Goal: Find contact information: Find contact information

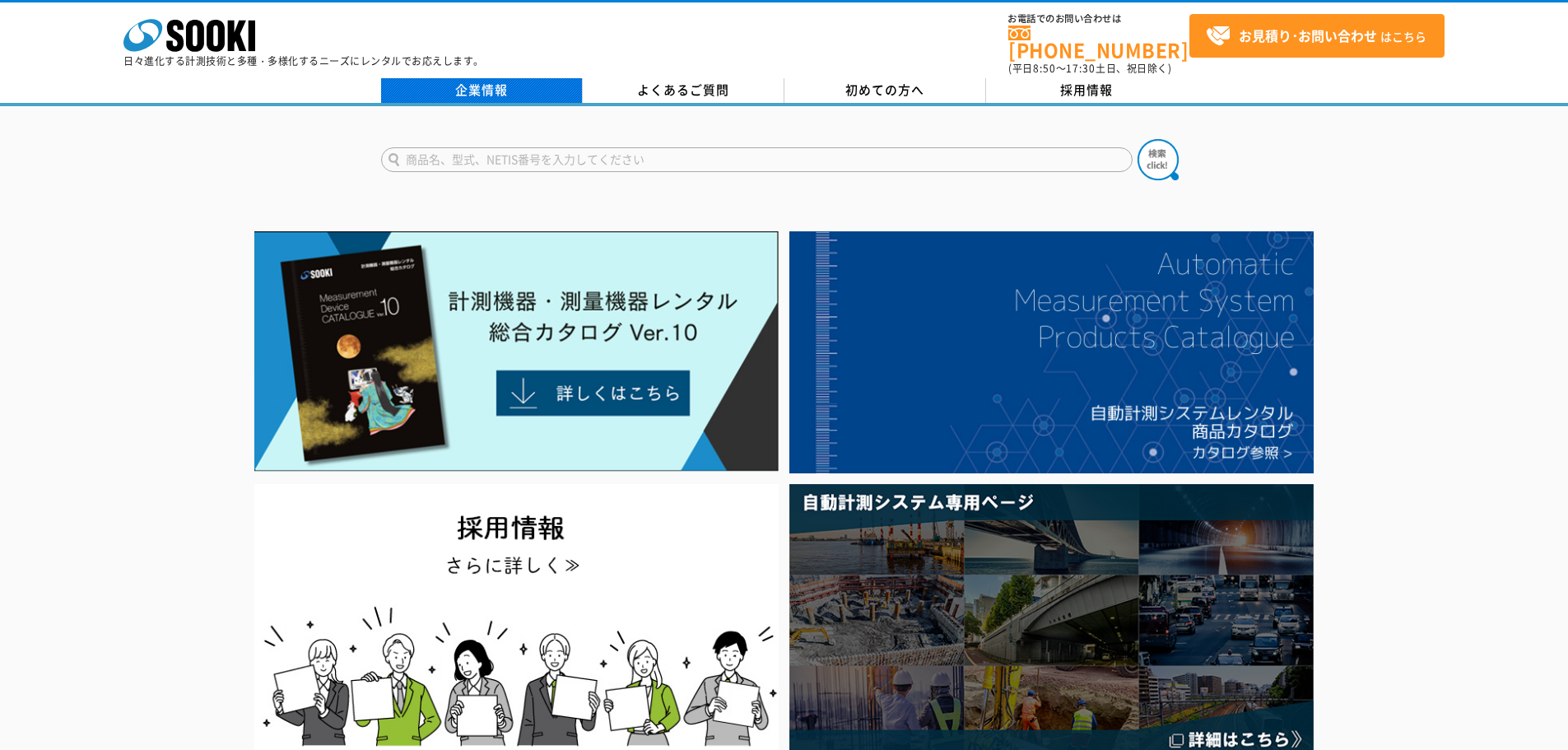
click at [501, 88] on link "企業情報" at bounding box center [481, 91] width 201 height 25
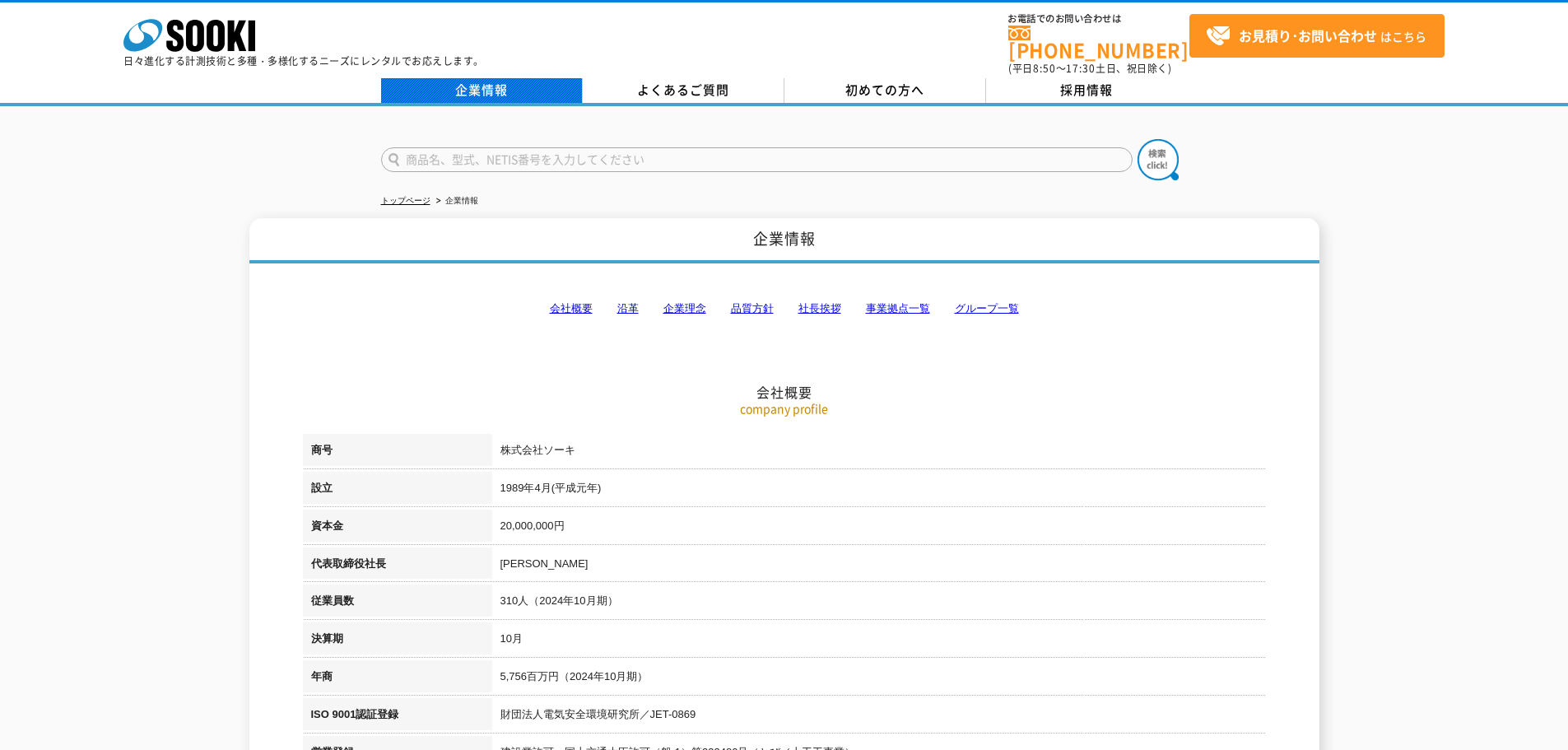
click at [499, 81] on link "企業情報" at bounding box center [481, 91] width 201 height 25
click at [196, 58] on p "日々進化する計測技術と多種・多様化するニーズにレンタルでお応えします。" at bounding box center [303, 61] width 360 height 10
click at [209, 24] on icon at bounding box center [216, 36] width 18 height 32
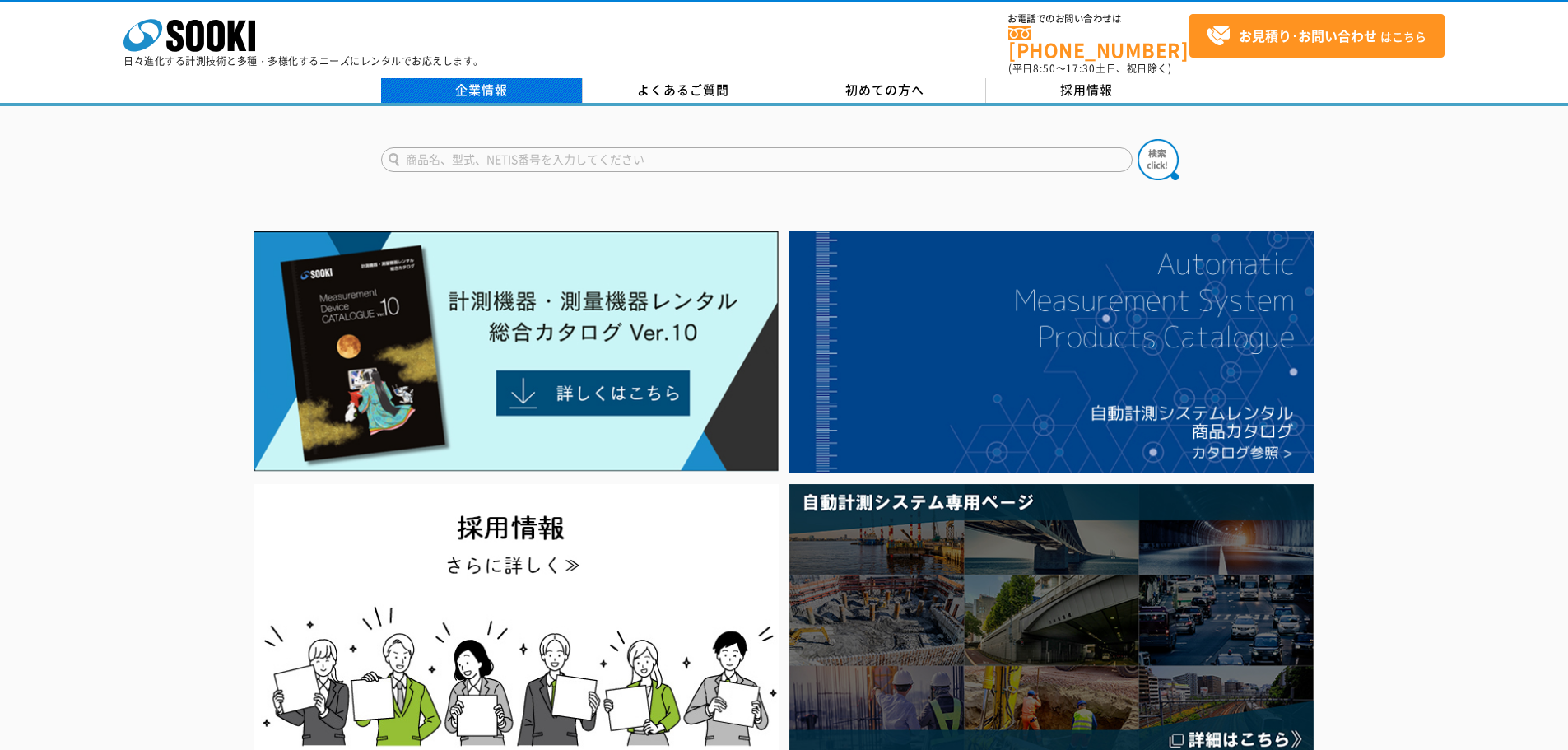
click at [483, 84] on link "企業情報" at bounding box center [481, 91] width 201 height 25
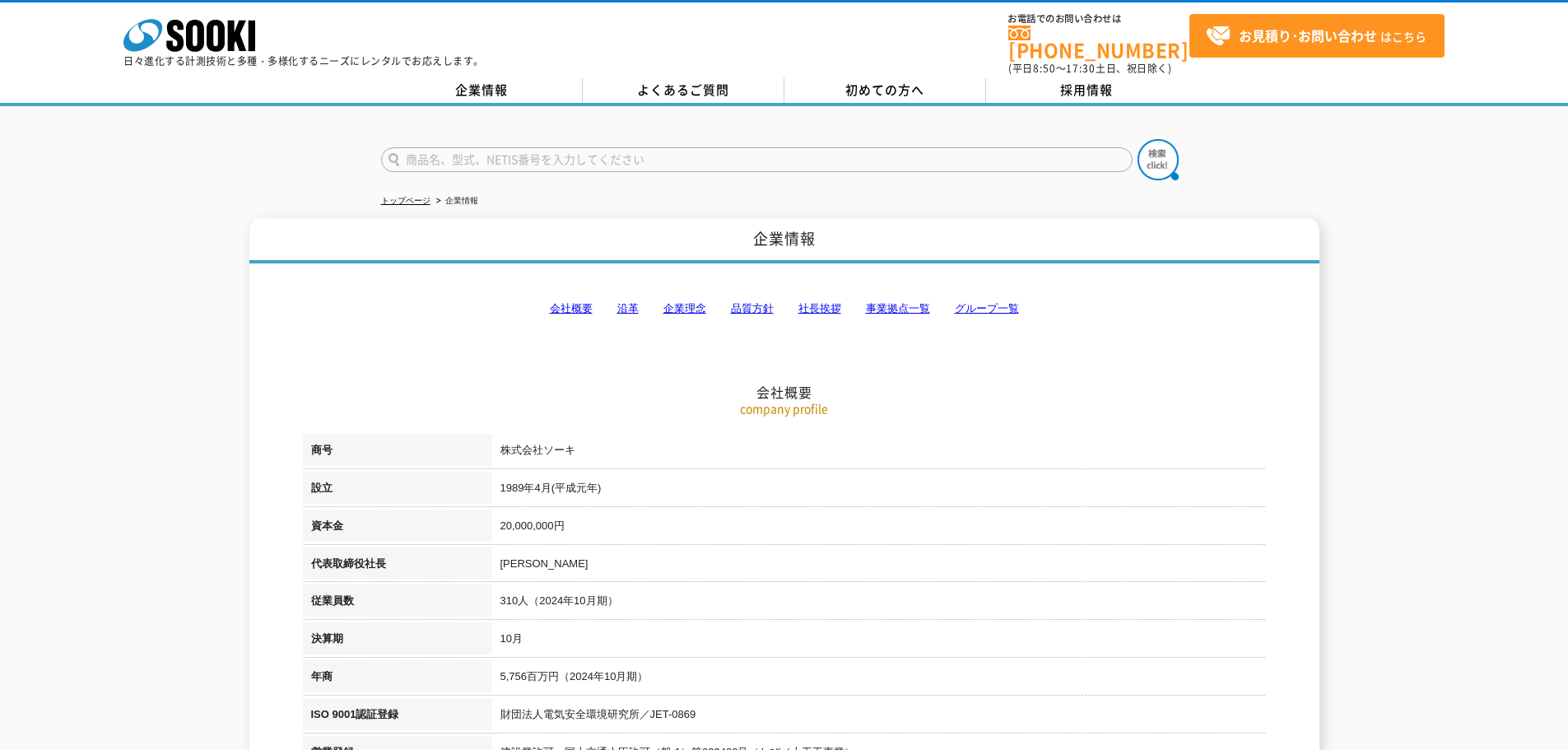
click at [900, 302] on link "事業拠点一覧" at bounding box center [898, 308] width 64 height 13
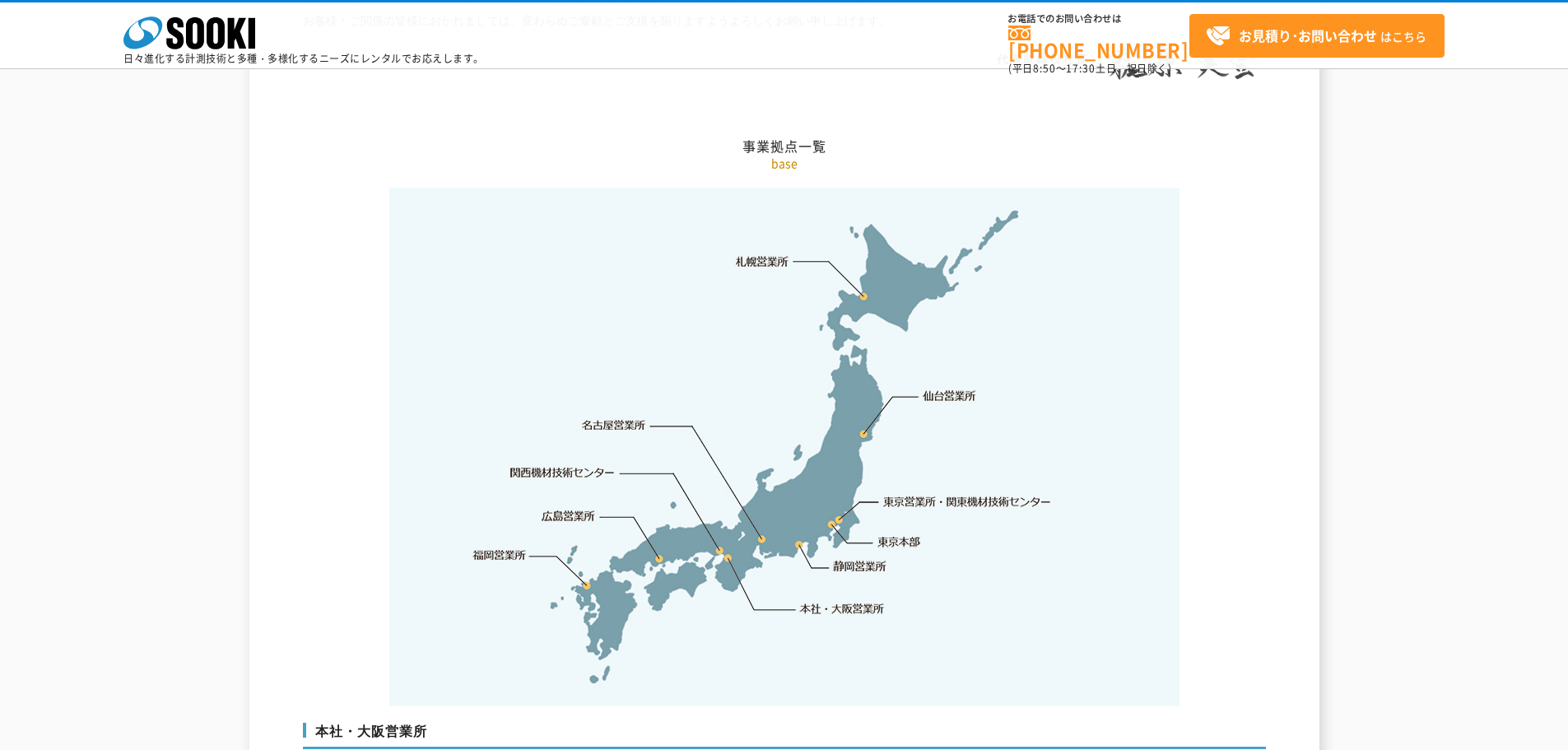
scroll to position [3308, 0]
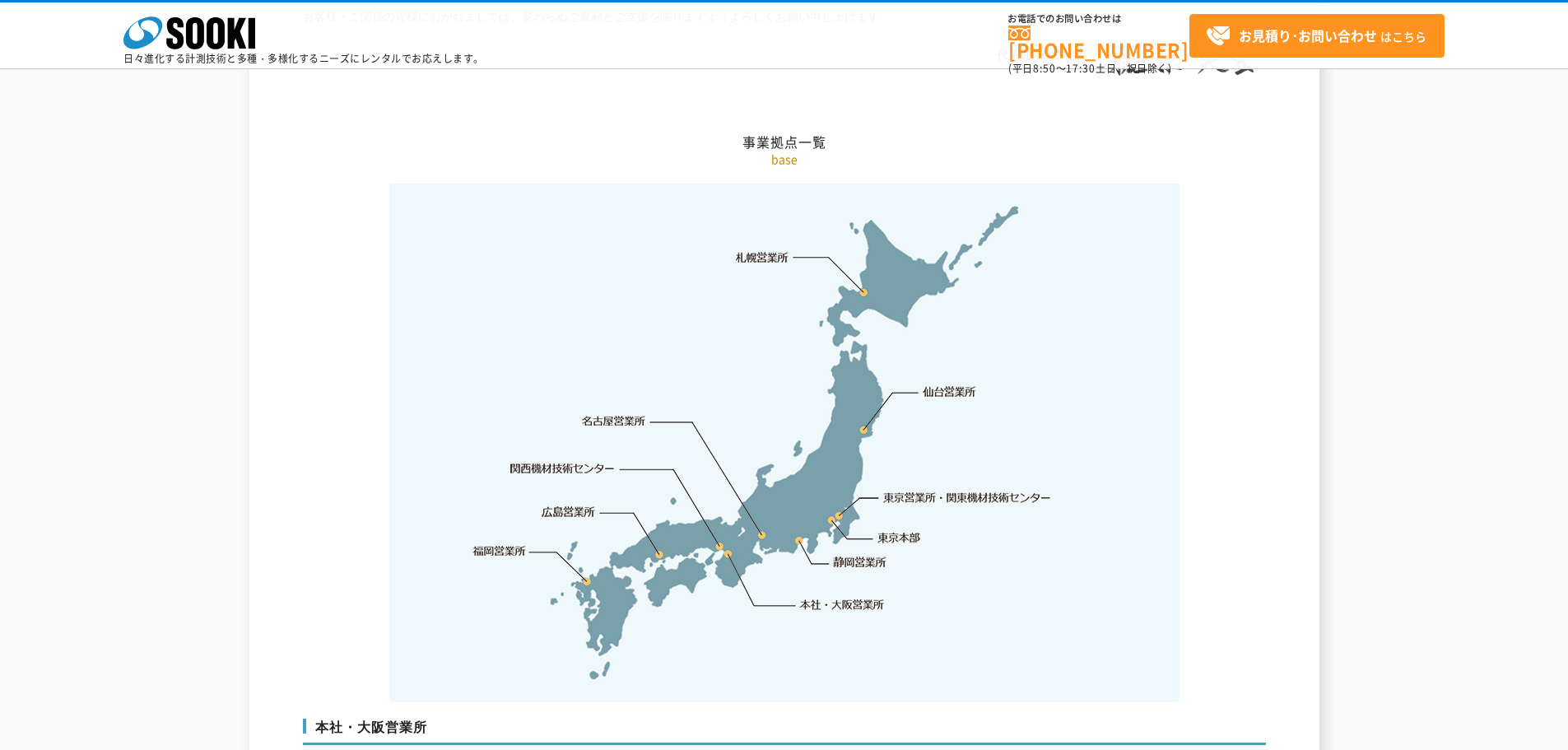
click at [942, 384] on link "仙台営業所" at bounding box center [949, 392] width 53 height 17
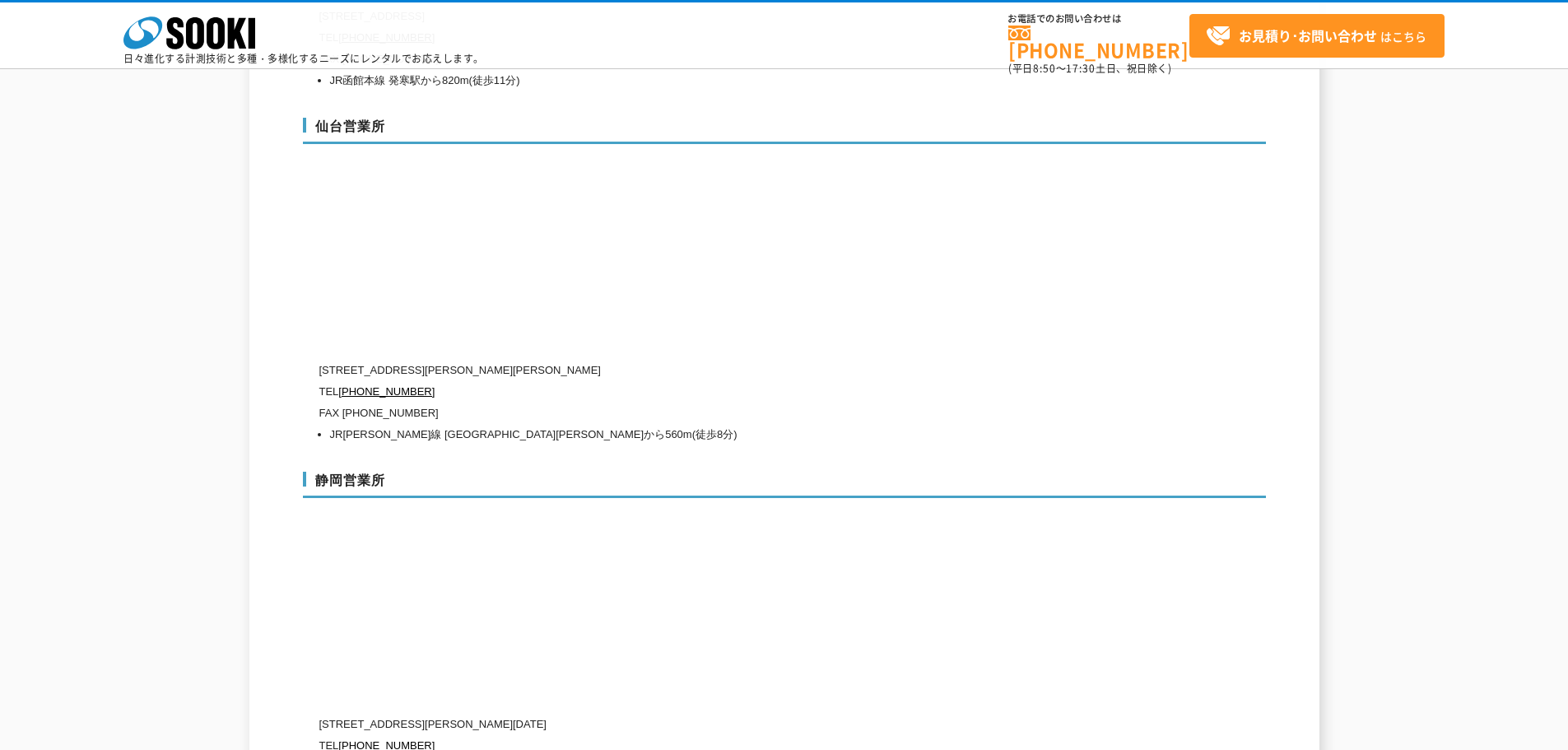
scroll to position [5166, 0]
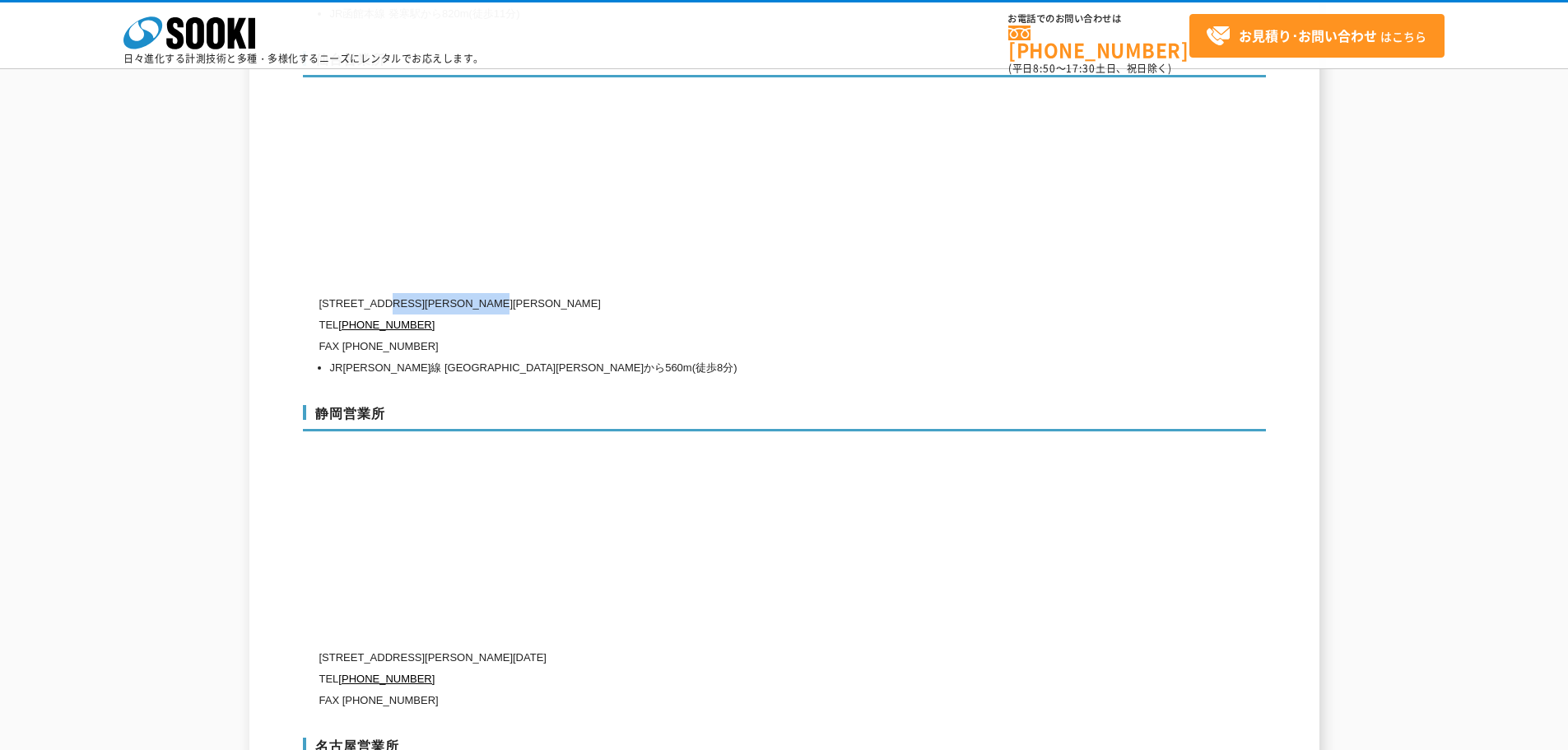
drag, startPoint x: 388, startPoint y: 269, endPoint x: 553, endPoint y: 265, distance: 165.0
click at [553, 293] on p "〒983-0014 宮城県仙台市宮城野区高砂2-2-2" at bounding box center [715, 304] width 791 height 22
copy p "宮城県仙台市宮城野区高砂2-2-2"
click at [476, 314] on p "TEL 0120-856-993" at bounding box center [715, 325] width 791 height 22
click at [380, 357] on li "JR仙石線 陸前高砂駅から560m(徒歩8分)" at bounding box center [720, 368] width 780 height 22
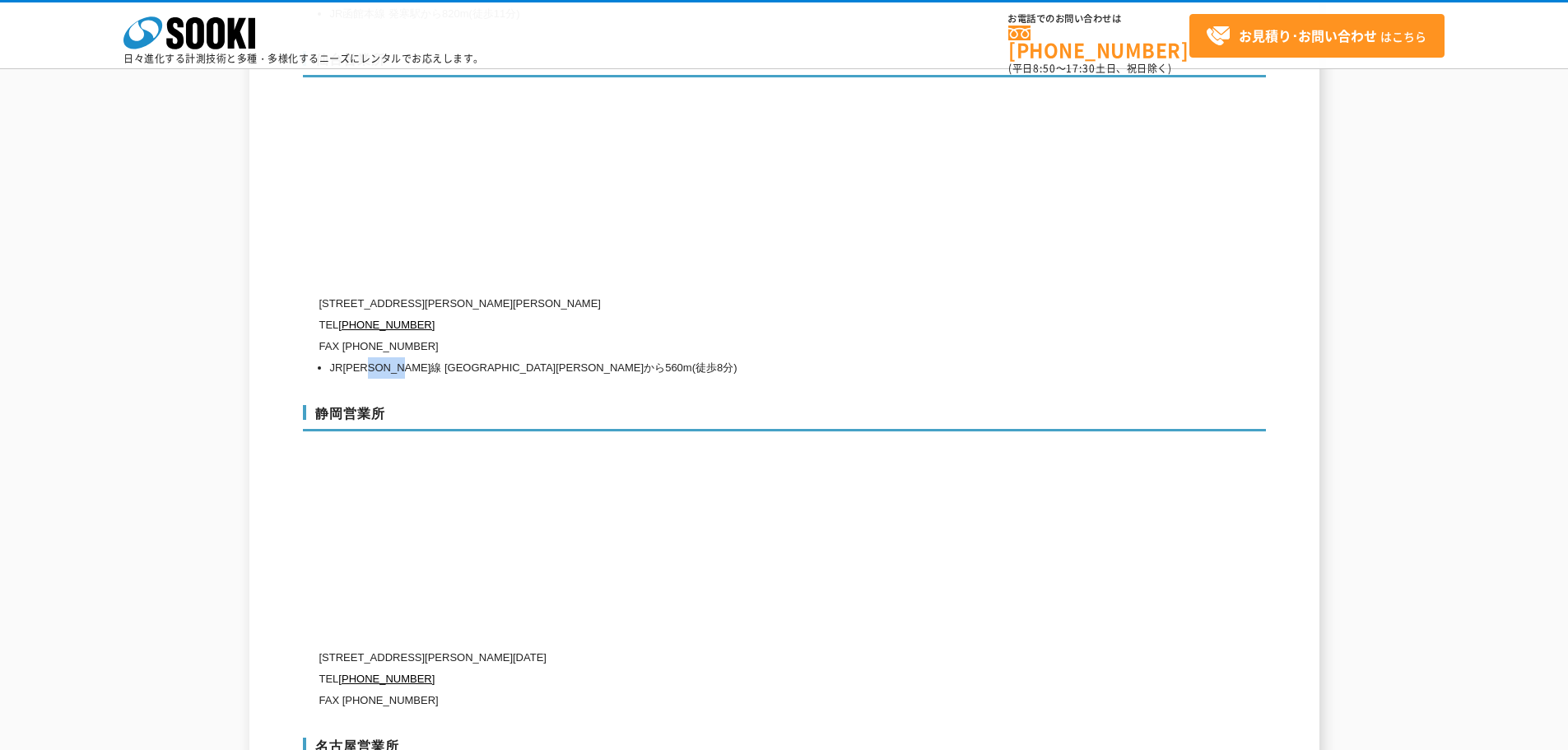
drag, startPoint x: 378, startPoint y: 332, endPoint x: 429, endPoint y: 330, distance: 51.0
click at [429, 357] on li "JR仙石線 陸前高砂駅から560m(徒歩8分)" at bounding box center [720, 368] width 780 height 22
copy li "陸前高砂駅"
click at [410, 293] on p "〒983-0014 宮城県仙台市宮城野区高砂2-2-2" at bounding box center [715, 304] width 791 height 22
click at [385, 293] on p "〒983-0014 宮城県仙台市宮城野区高砂2-2-2" at bounding box center [715, 304] width 791 height 22
